Goal: Information Seeking & Learning: Learn about a topic

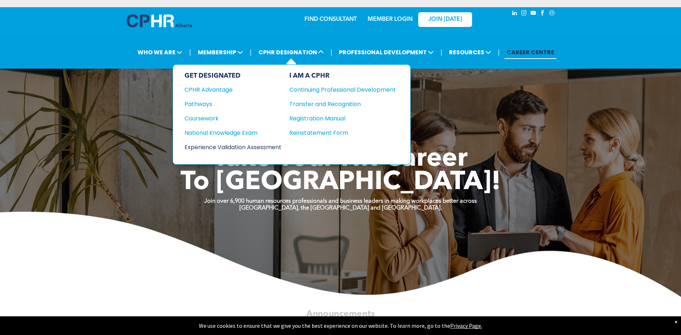
click at [206, 145] on div "Experience Validation Assessment" at bounding box center [228, 147] width 87 height 9
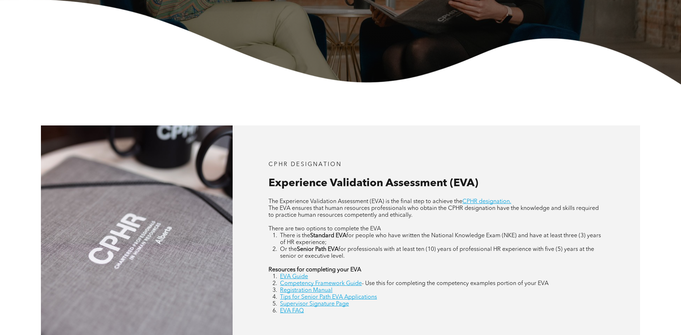
scroll to position [251, 0]
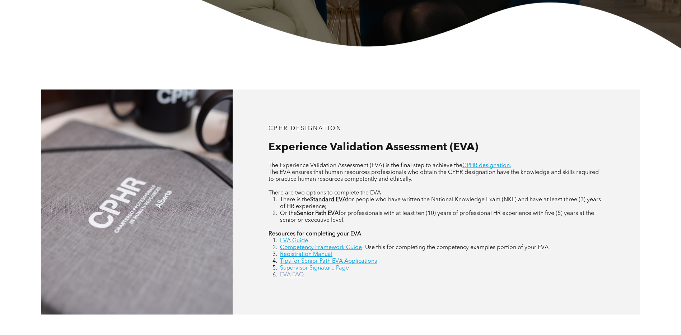
click at [286, 278] on link "EVA FAQ" at bounding box center [292, 275] width 24 height 6
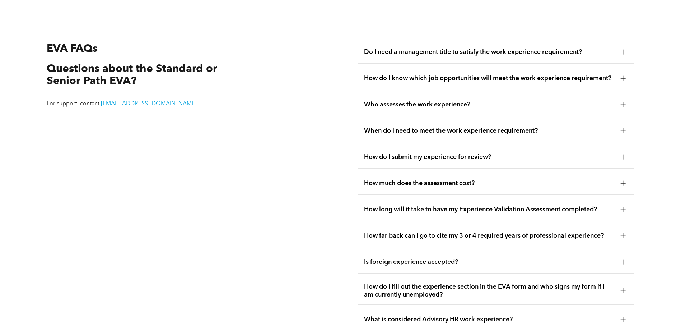
click at [551, 205] on span "How long will it take to have my Experience Validation Assessment completed?" at bounding box center [489, 209] width 251 height 8
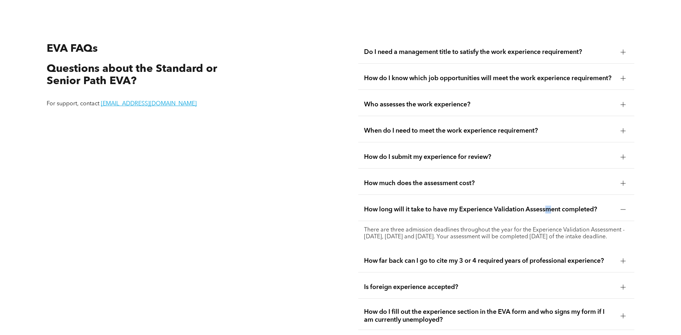
click at [391, 264] on span "How far back can I go to cite my 3 or 4 required years of professional experien…" at bounding box center [489, 261] width 251 height 8
